Goal: Task Accomplishment & Management: Complete application form

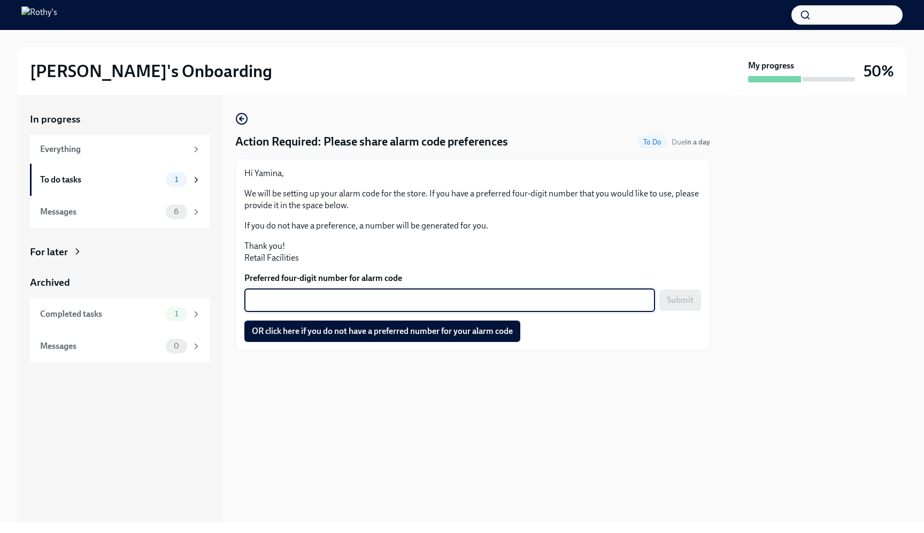
click at [388, 299] on textarea "Preferred four-digit number for alarm code" at bounding box center [450, 300] width 398 height 13
type textarea "8811"
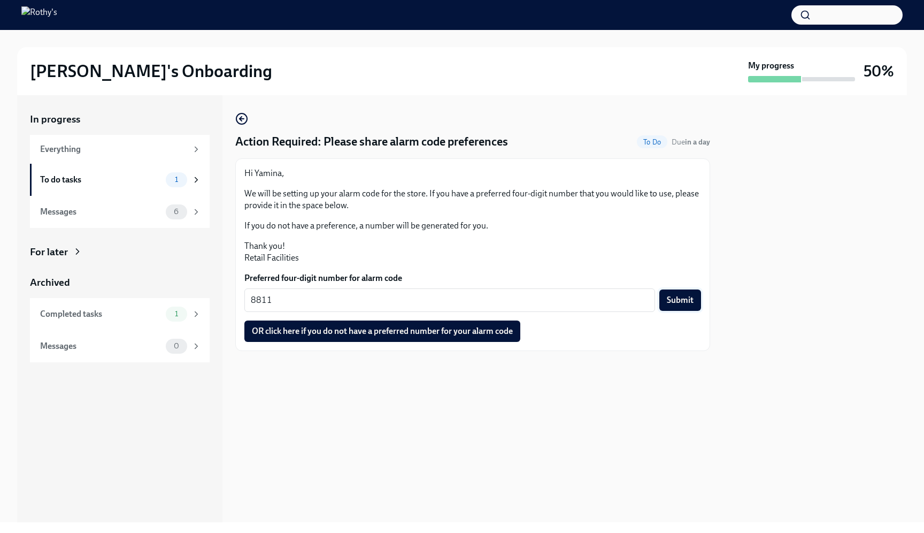
click at [696, 305] on button "Submit" at bounding box center [680, 299] width 42 height 21
click at [152, 158] on div "Everything" at bounding box center [120, 149] width 180 height 29
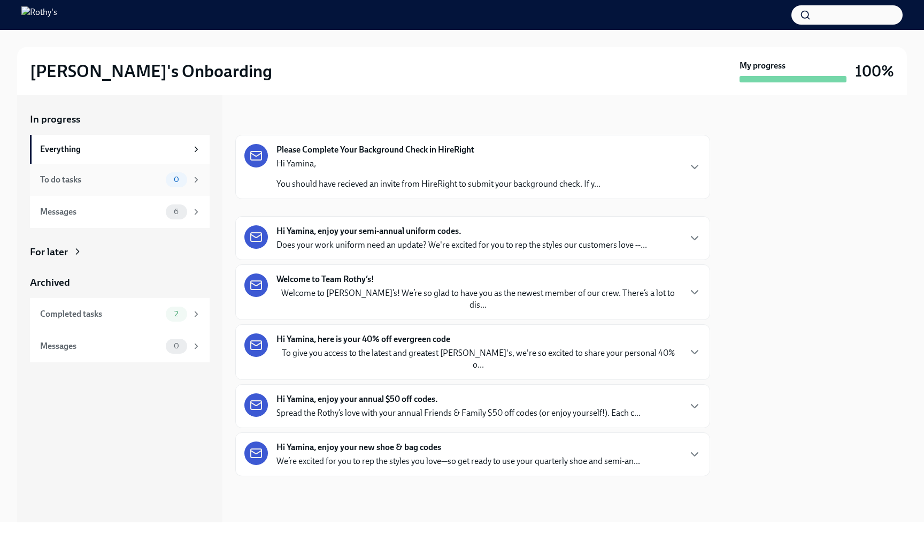
click at [148, 176] on div "To do tasks" at bounding box center [100, 180] width 121 height 12
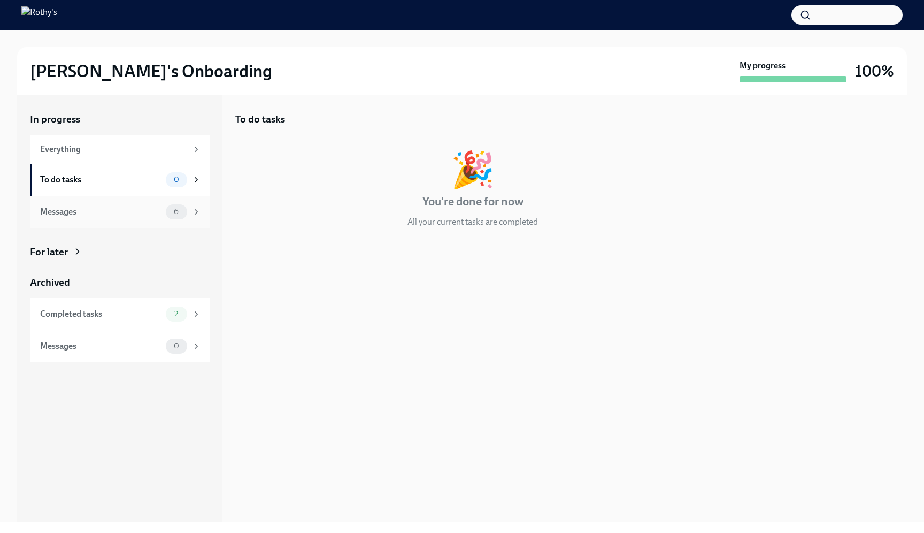
click at [134, 210] on div "Messages" at bounding box center [100, 212] width 121 height 12
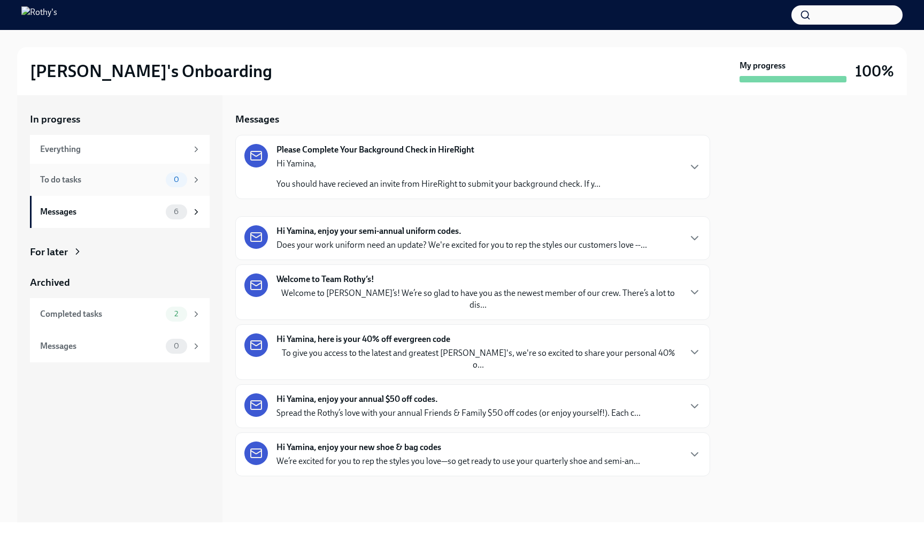
click at [126, 181] on div "To do tasks" at bounding box center [100, 180] width 121 height 12
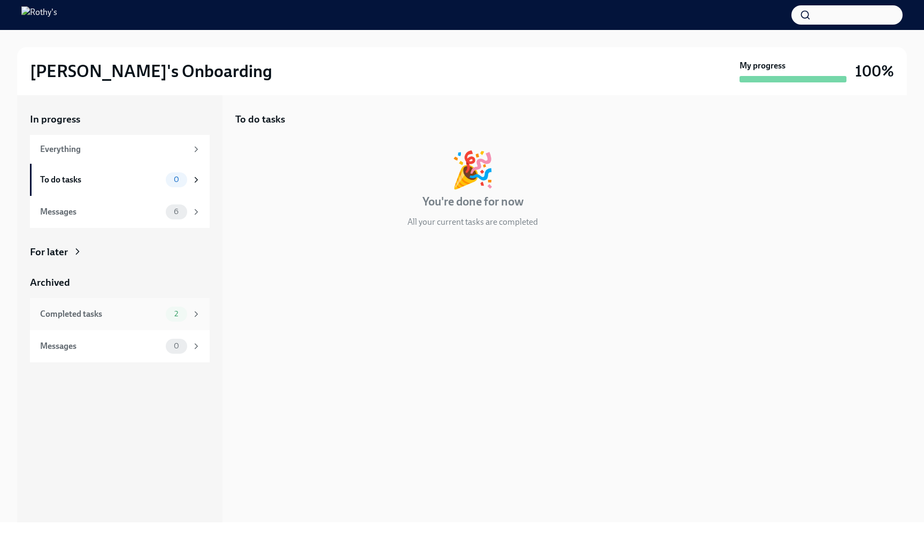
click at [110, 308] on div "Completed tasks" at bounding box center [100, 314] width 121 height 12
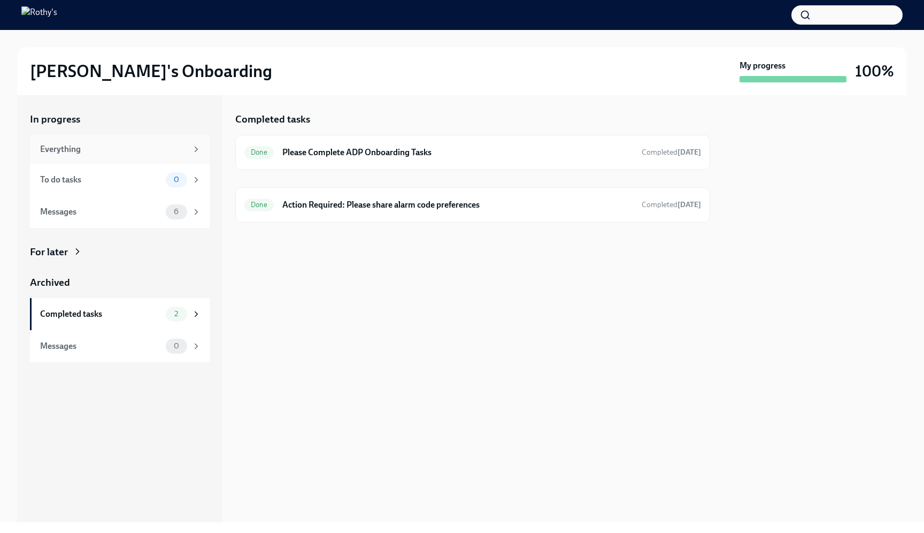
click at [149, 153] on div "Everything" at bounding box center [113, 149] width 147 height 12
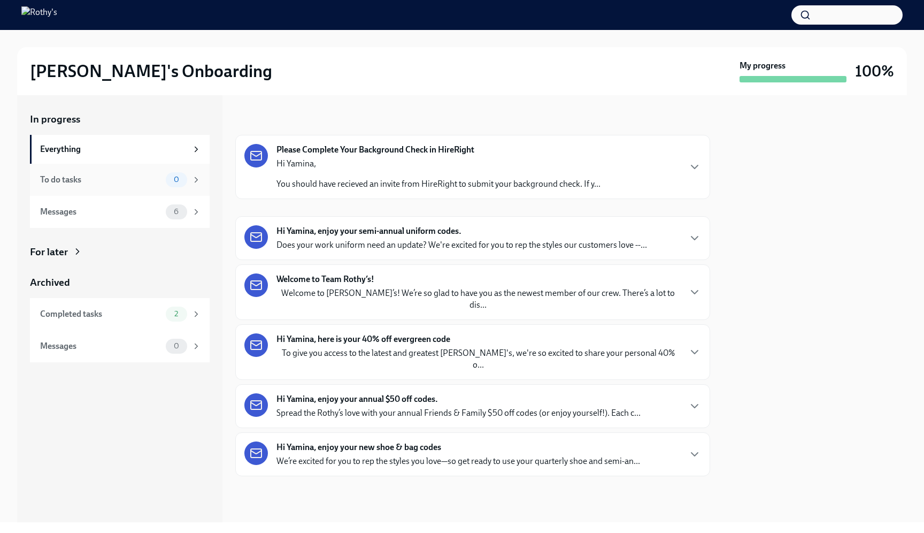
click at [145, 171] on div "To do tasks 0" at bounding box center [120, 180] width 180 height 32
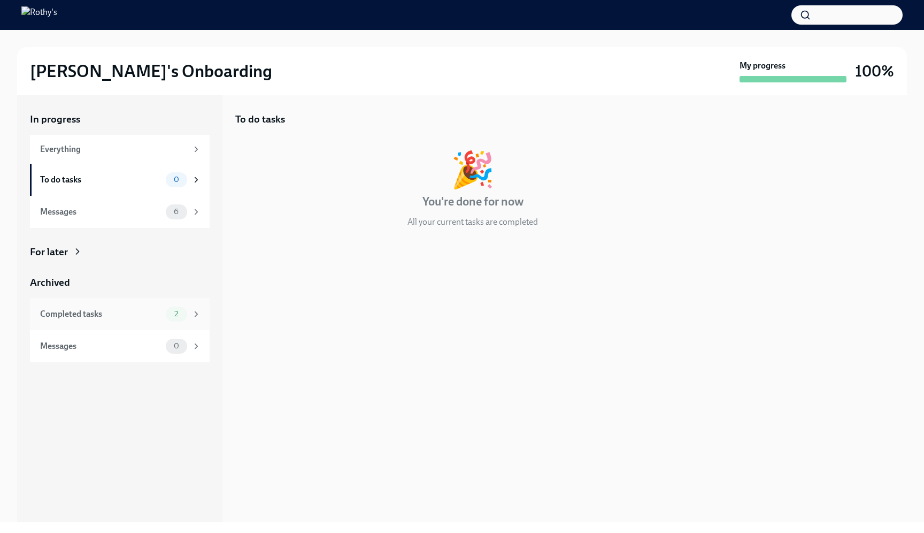
click at [150, 317] on div "Completed tasks" at bounding box center [100, 314] width 121 height 12
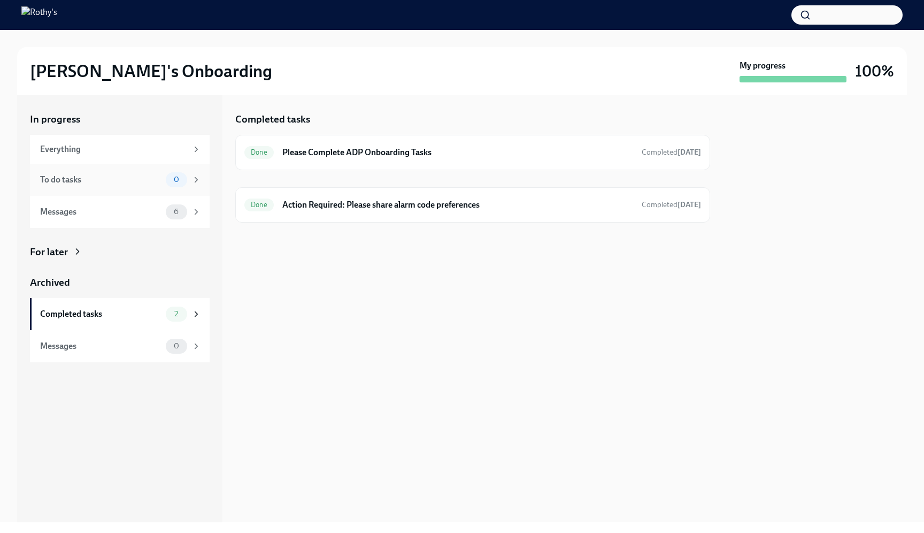
click at [114, 186] on div "To do tasks 0" at bounding box center [120, 179] width 161 height 15
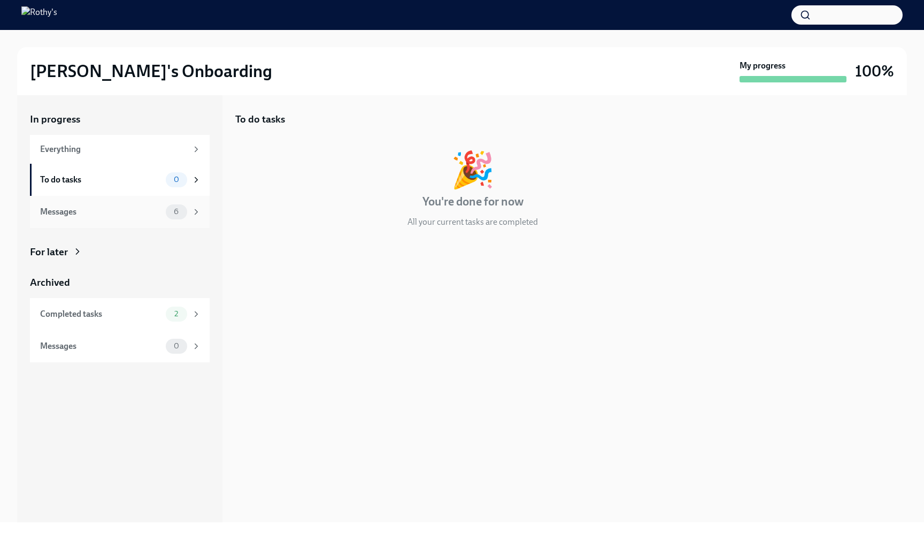
click at [81, 226] on div "Messages 6" at bounding box center [120, 212] width 180 height 32
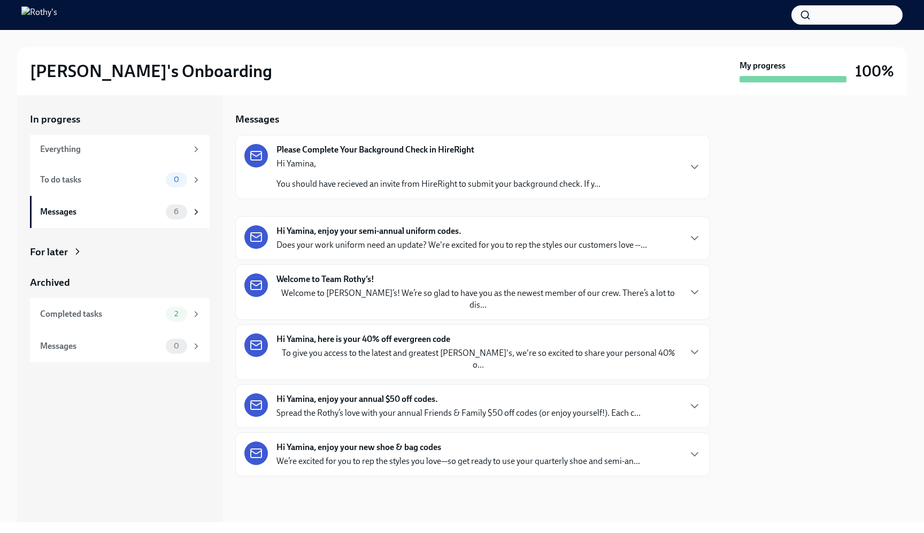
click at [339, 441] on strong "Hi Yamina, enjoy your new shoe & bag codes" at bounding box center [358, 447] width 165 height 12
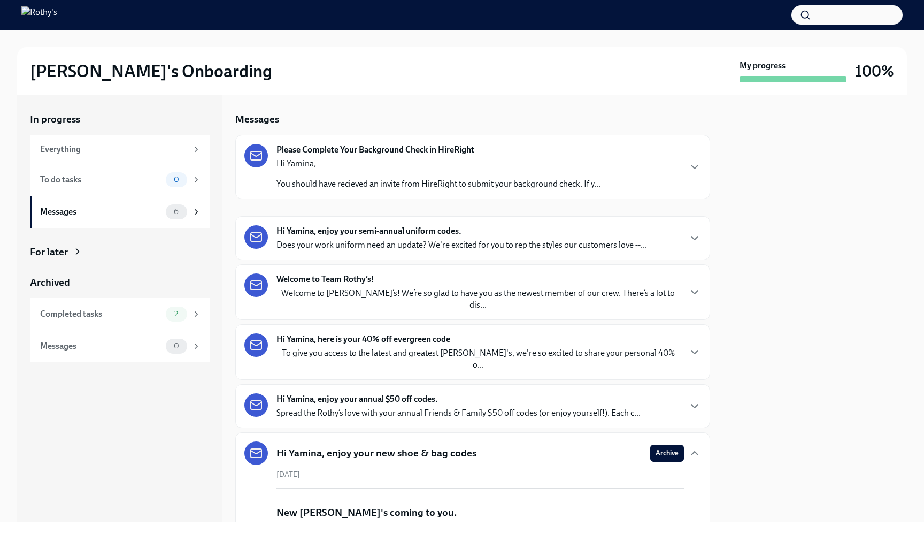
click at [880, 244] on div at bounding box center [815, 308] width 184 height 427
